Goal: Transaction & Acquisition: Purchase product/service

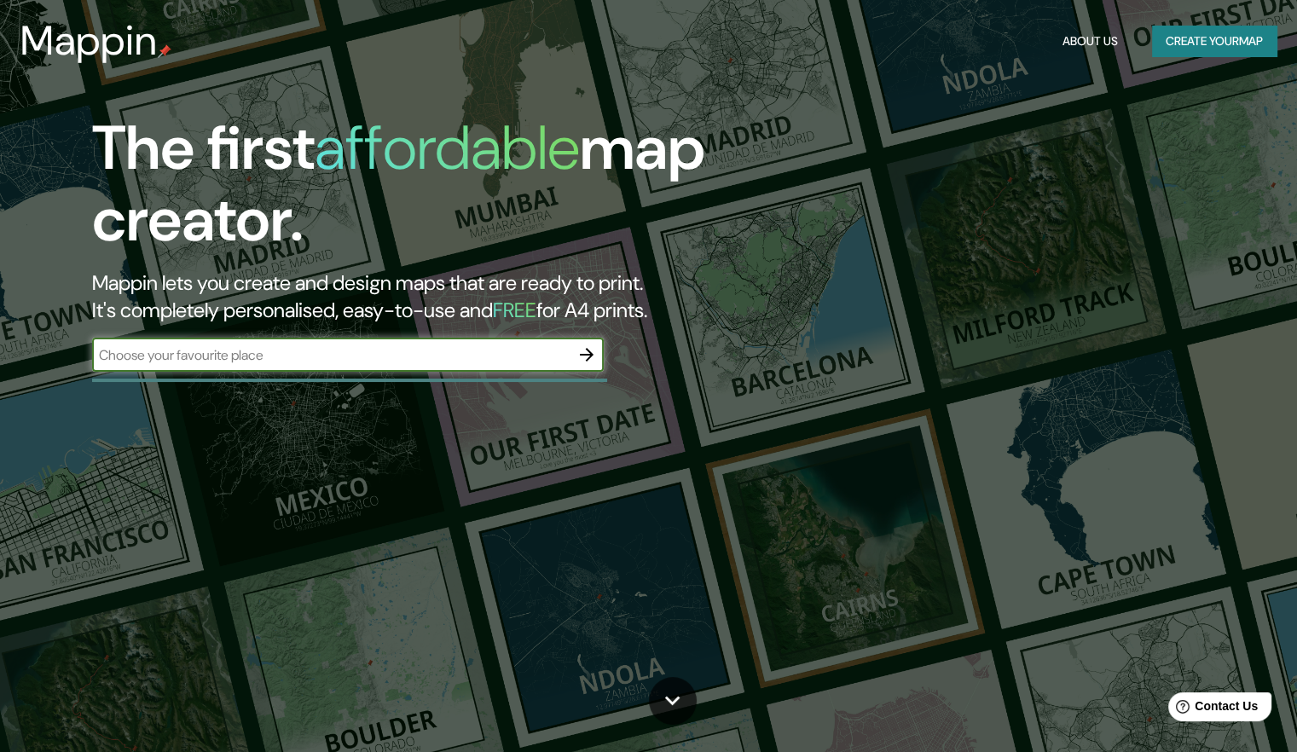
click at [1213, 45] on button "Create your map" at bounding box center [1214, 42] width 124 height 32
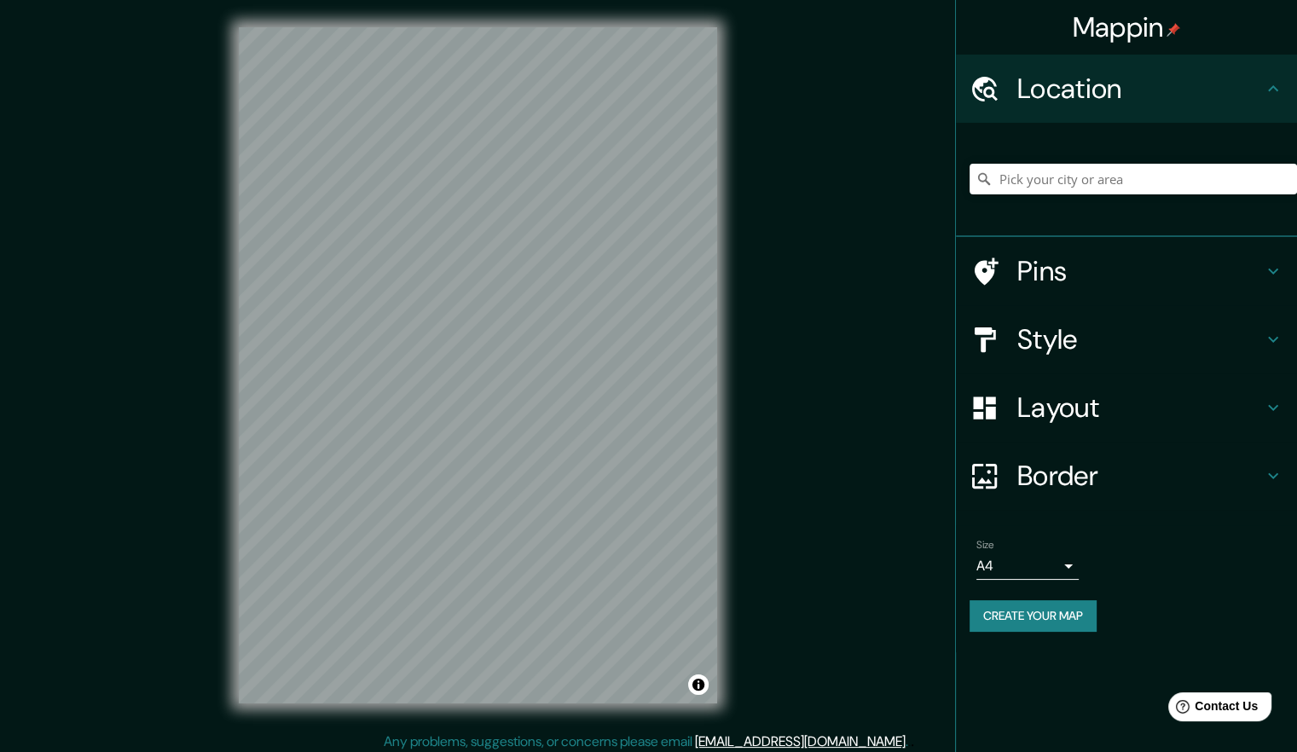
click at [1131, 153] on div at bounding box center [1132, 178] width 327 height 85
click at [1085, 178] on input "Pick your city or area" at bounding box center [1132, 179] width 327 height 31
type input "[GEOGRAPHIC_DATA], [GEOGRAPHIC_DATA], [GEOGRAPHIC_DATA], [GEOGRAPHIC_DATA]"
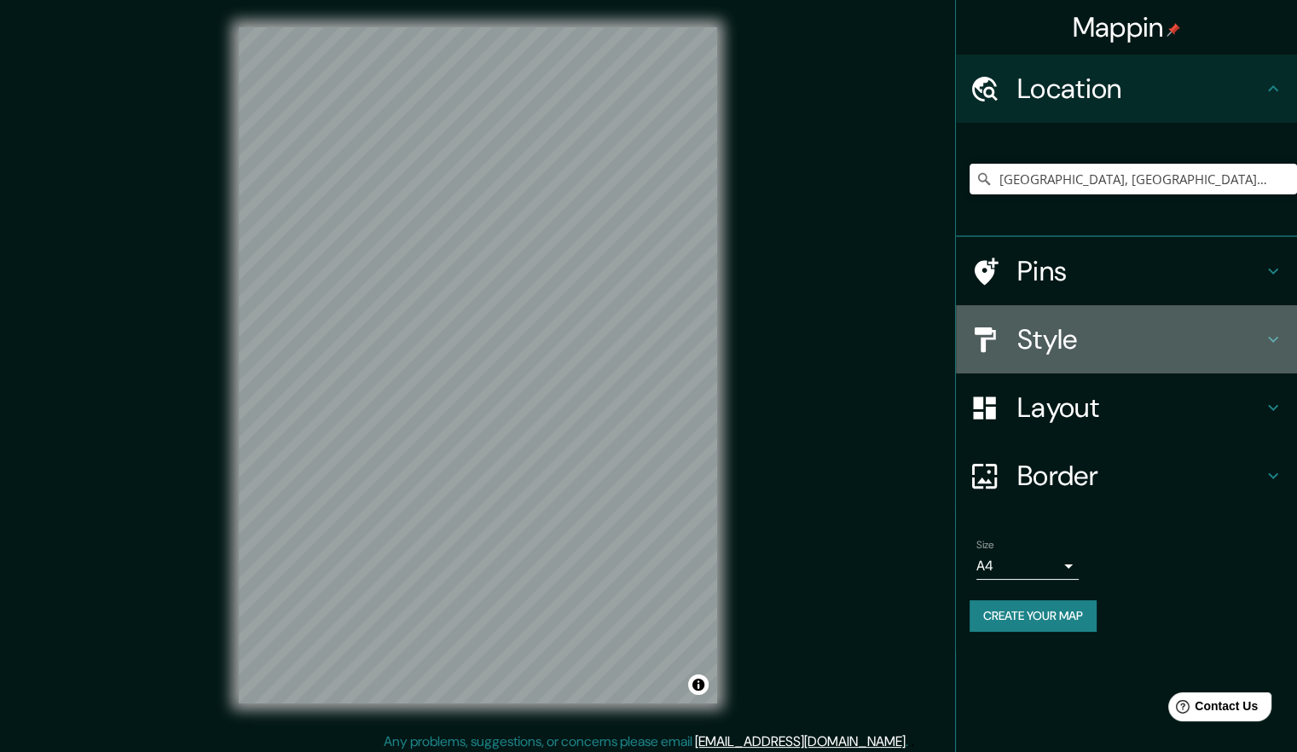
click at [1085, 345] on h4 "Style" at bounding box center [1140, 339] width 246 height 34
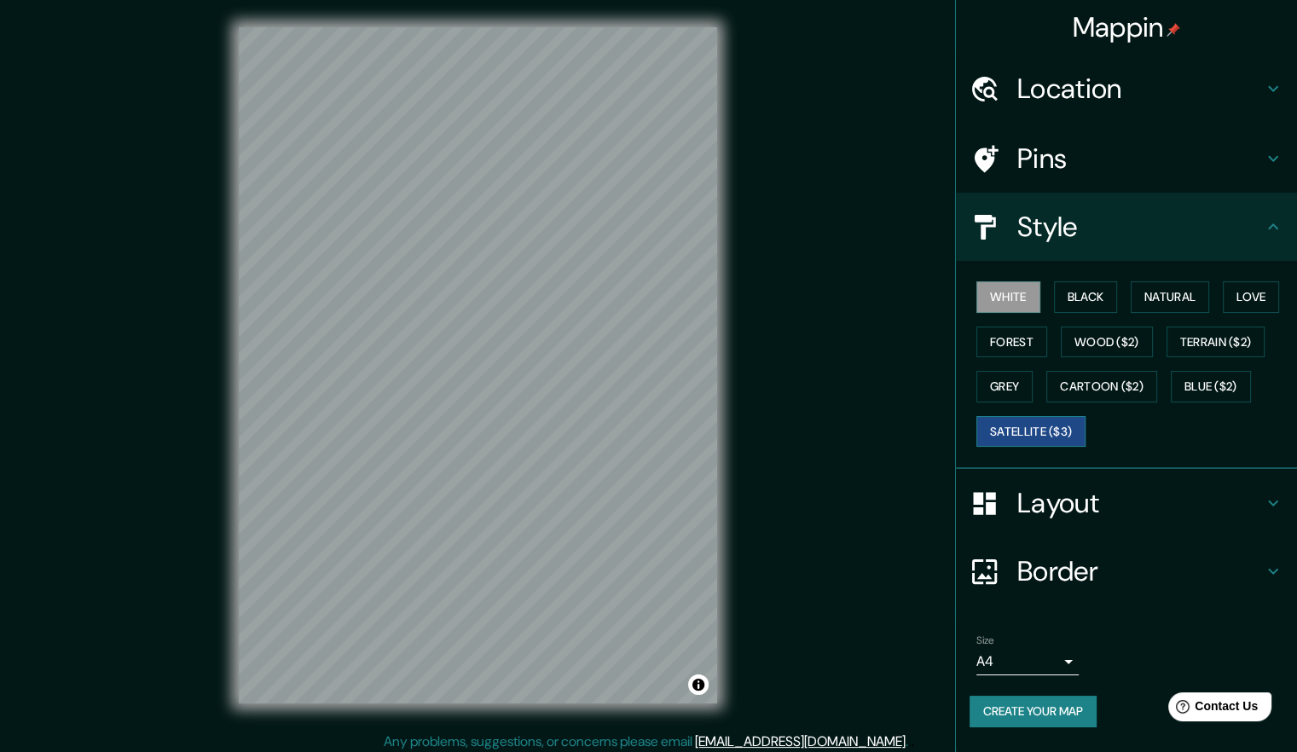
click at [1050, 423] on button "Satellite ($3)" at bounding box center [1030, 432] width 109 height 32
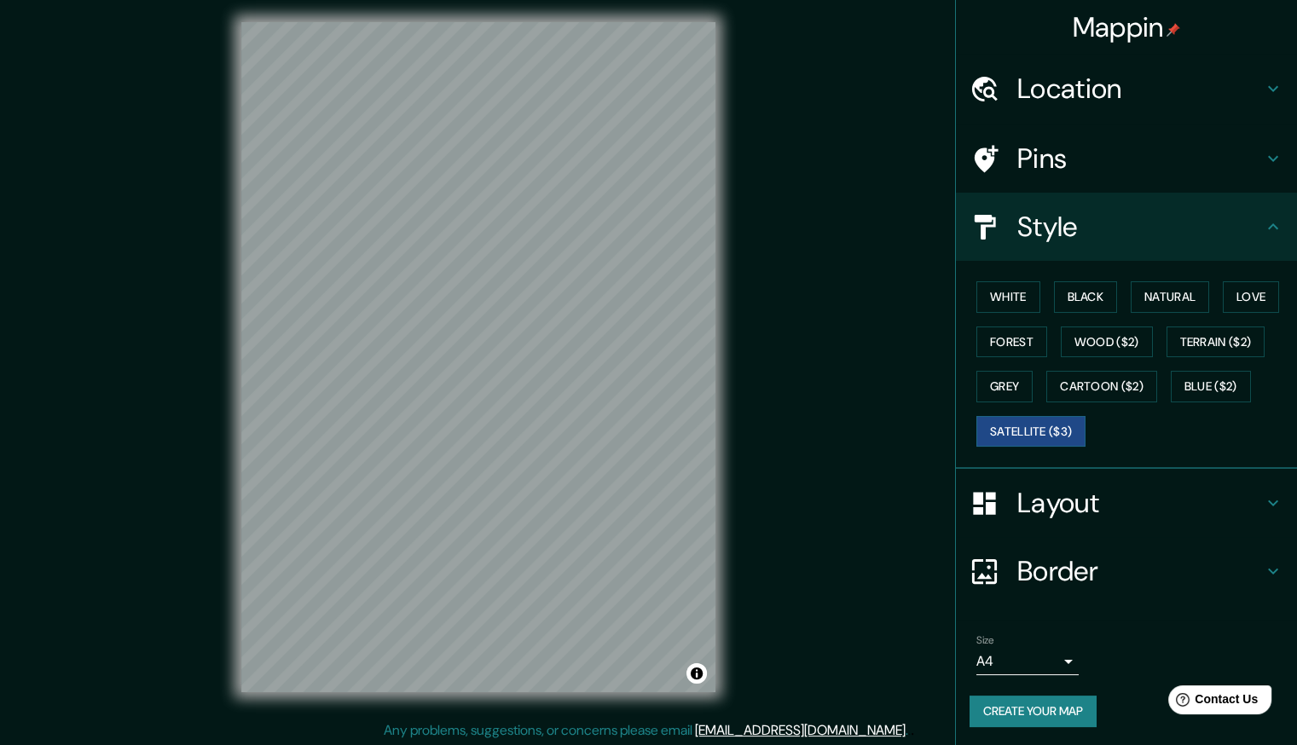
scroll to position [7, 0]
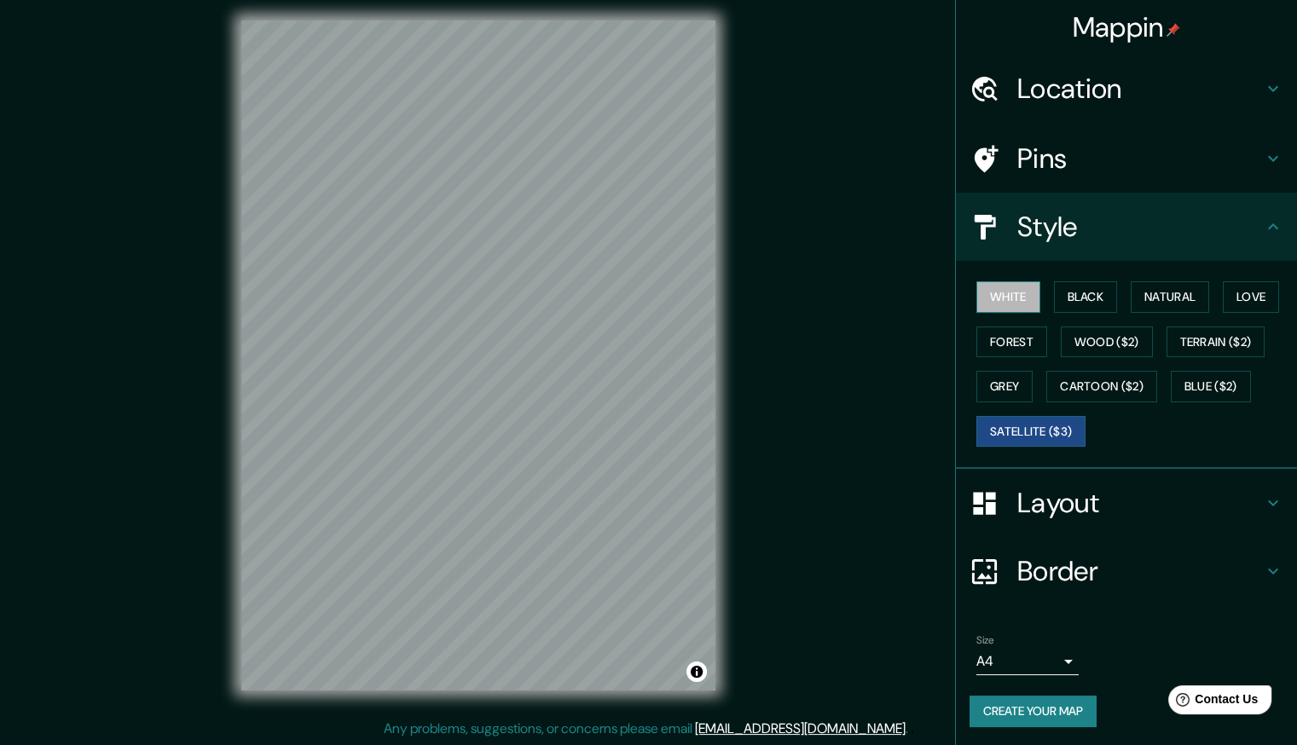
click at [1013, 301] on button "White" at bounding box center [1008, 297] width 64 height 32
click at [1033, 436] on button "Satellite ($3)" at bounding box center [1030, 432] width 109 height 32
click at [1003, 306] on button "White" at bounding box center [1008, 297] width 64 height 32
drag, startPoint x: 1098, startPoint y: 289, endPoint x: 1085, endPoint y: 291, distance: 12.9
click at [1097, 289] on button "Black" at bounding box center [1086, 297] width 64 height 32
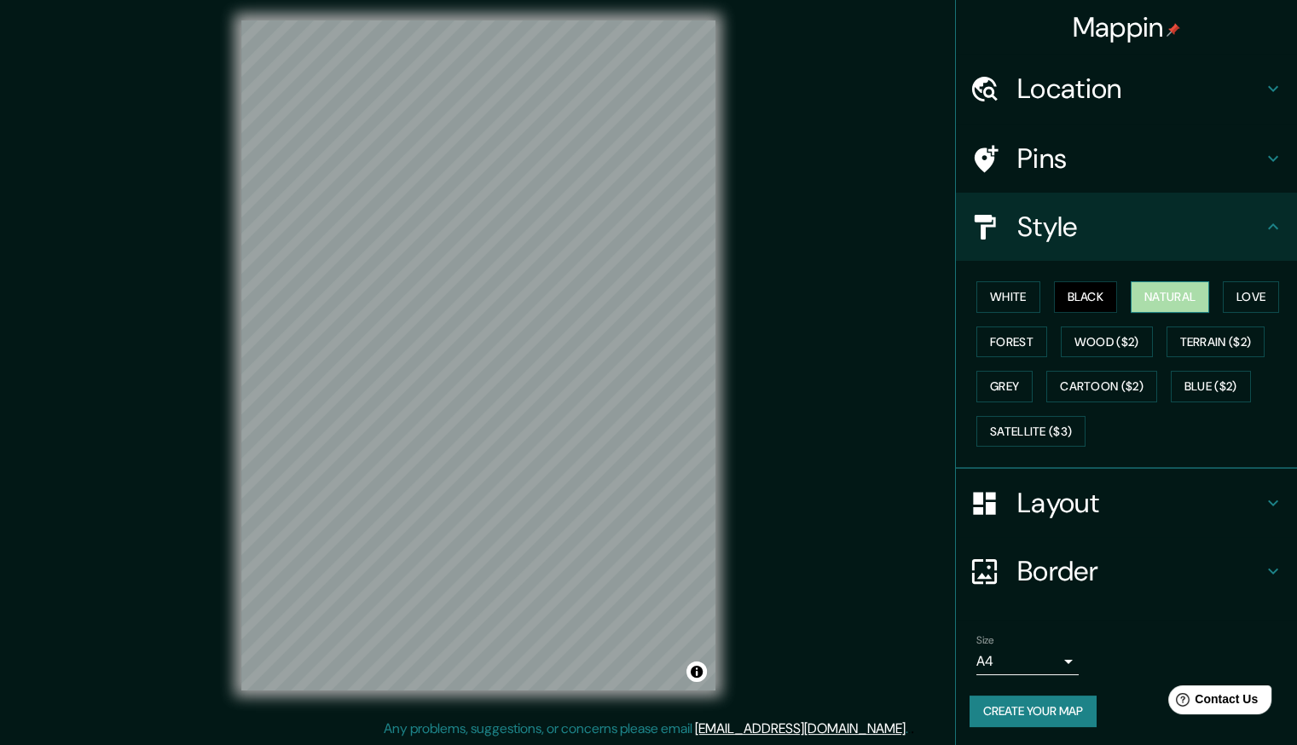
click at [1193, 298] on button "Natural" at bounding box center [1170, 297] width 78 height 32
click at [1252, 291] on button "Love" at bounding box center [1251, 297] width 56 height 32
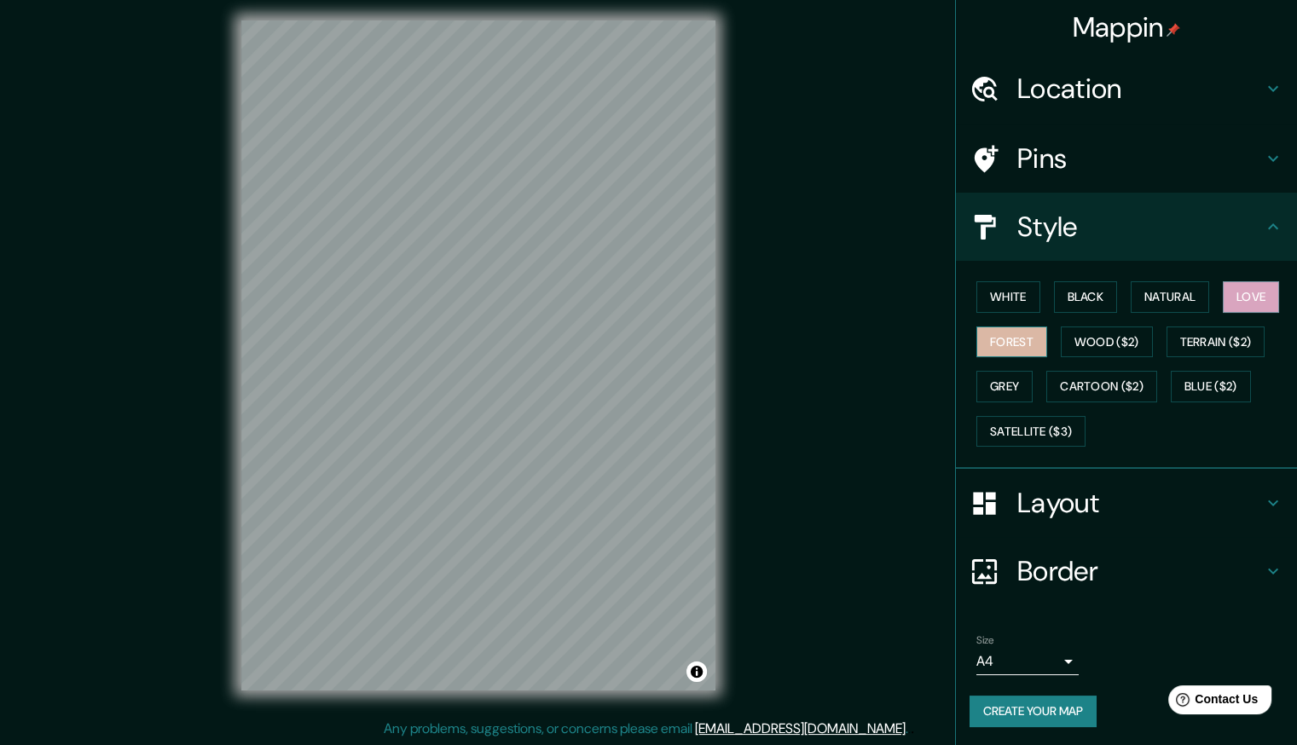
click at [1027, 332] on button "Forest" at bounding box center [1011, 343] width 71 height 32
click at [1121, 344] on button "Wood ($2)" at bounding box center [1107, 343] width 92 height 32
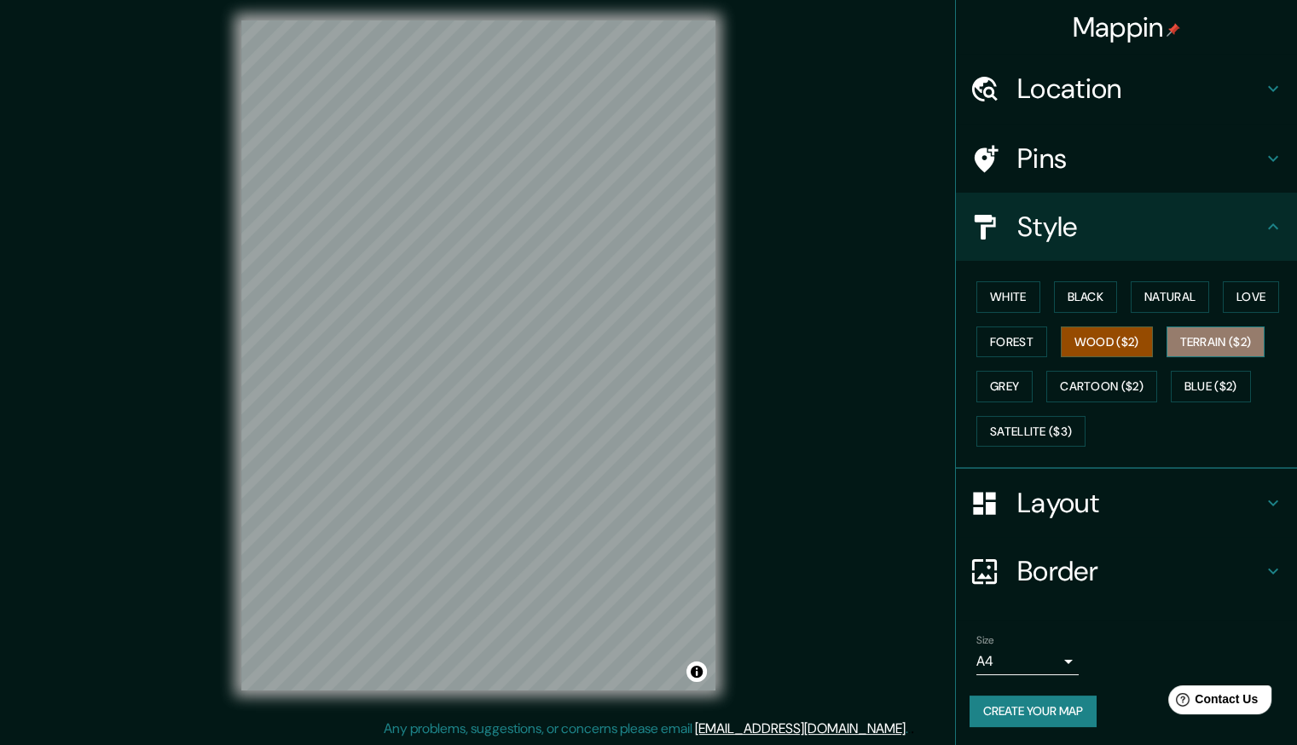
click at [1233, 338] on button "Terrain ($2)" at bounding box center [1215, 343] width 99 height 32
click at [1015, 377] on button "Grey" at bounding box center [1004, 387] width 56 height 32
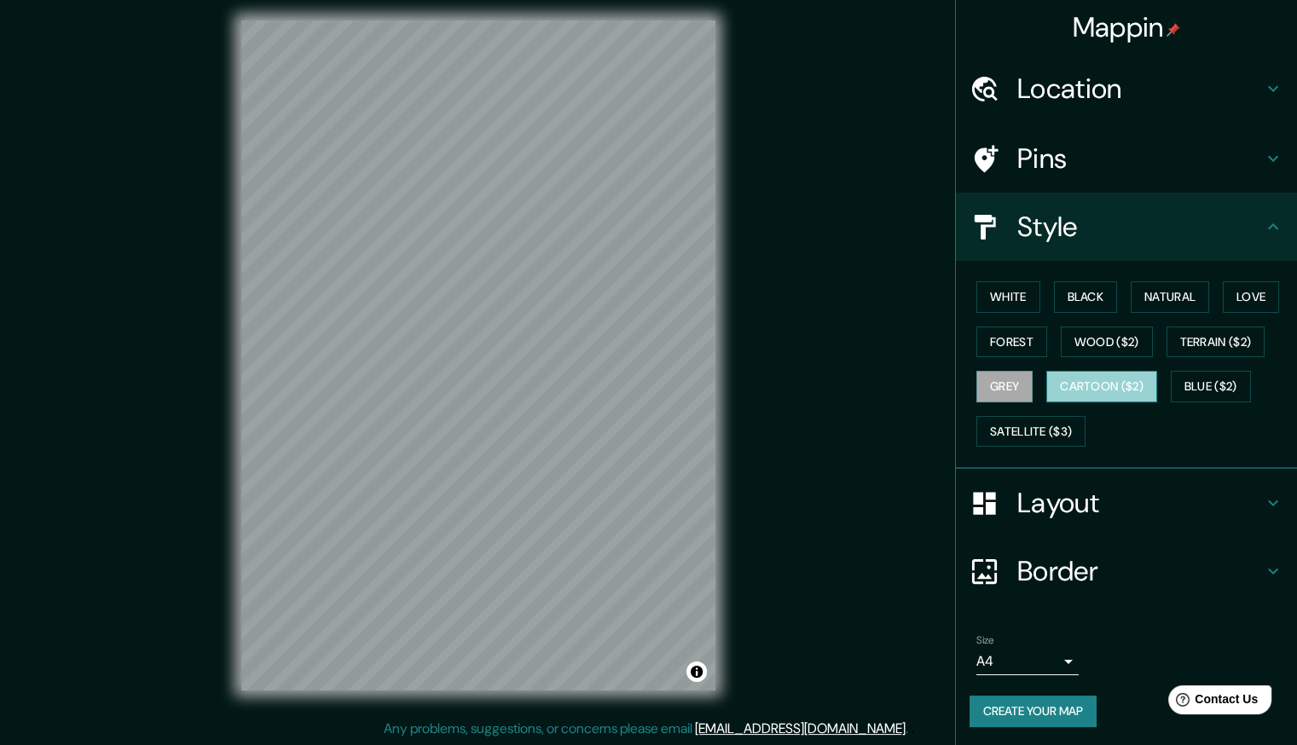
click at [1096, 390] on button "Cartoon ($2)" at bounding box center [1101, 387] width 111 height 32
click at [1242, 374] on button "Blue ($2)" at bounding box center [1211, 387] width 80 height 32
